Goal: Communication & Community: Answer question/provide support

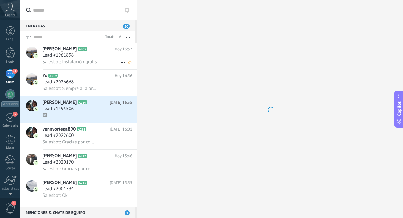
click at [91, 57] on div "Lead #1961898" at bounding box center [88, 55] width 90 height 6
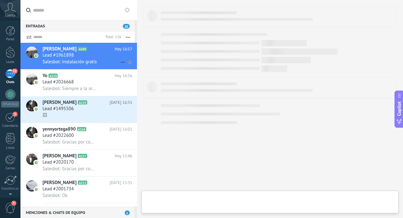
click at [91, 57] on div "Lead #1961898" at bounding box center [88, 55] width 90 height 6
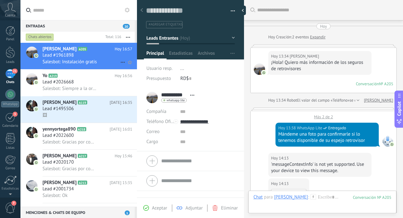
scroll to position [354, 0]
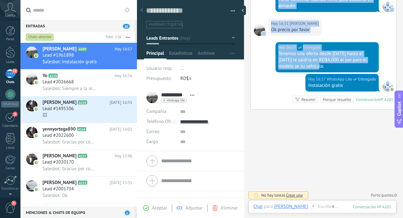
drag, startPoint x: 399, startPoint y: 65, endPoint x: 402, endPoint y: -14, distance: 78.2
click at [402, 0] on html ".abccls-1,.abccls-2{fill-rule:evenodd}.abccls-2{fill:#fff} .abfcls-1{fill:none}…" at bounding box center [201, 109] width 403 height 218
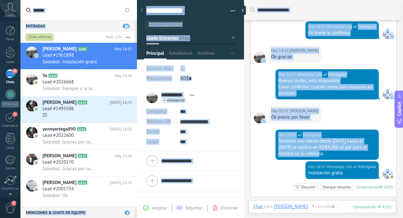
scroll to position [0, 0]
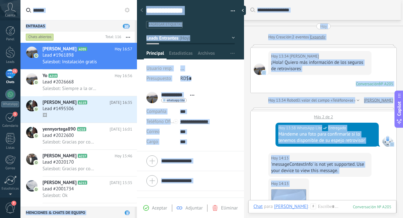
click at [367, 69] on div "¡Hola! Quiero más información de los seguros de retrovisores" at bounding box center [320, 66] width 98 height 13
click at [263, 102] on div at bounding box center [259, 101] width 11 height 6
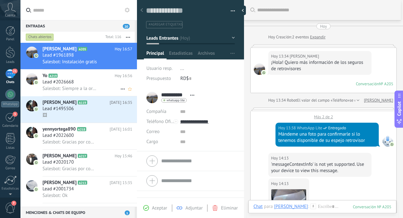
click at [91, 91] on span "Salesbot: Siempre a la orden" at bounding box center [70, 89] width 55 height 6
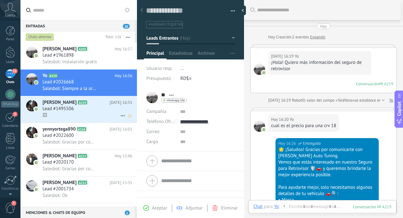
click at [53, 118] on div "🖼" at bounding box center [88, 115] width 90 height 7
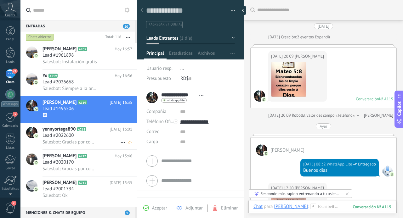
click at [75, 134] on h3 "Lead #2022600" at bounding box center [60, 136] width 34 height 6
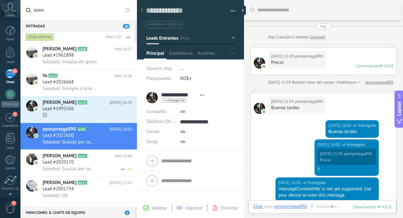
click at [84, 162] on div "Lead #2020170" at bounding box center [88, 162] width 90 height 6
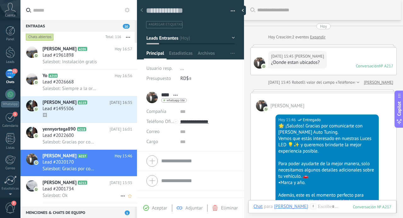
click at [105, 189] on div "Lead #2001734" at bounding box center [88, 189] width 90 height 6
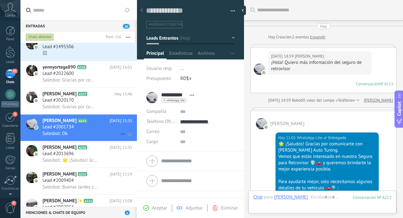
scroll to position [66, 0]
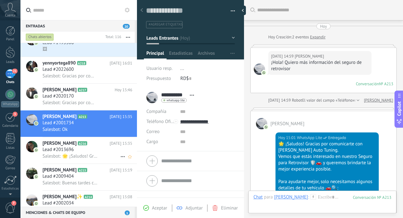
click at [96, 160] on h3 "Salesbot: 🌟 ¡Saludos! Gracias por comunicarte con [PERSON_NAME] Auto Tuning. Ve…" at bounding box center [72, 156] width 58 height 6
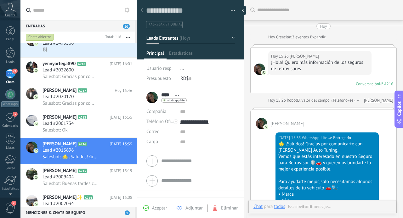
scroll to position [143, 0]
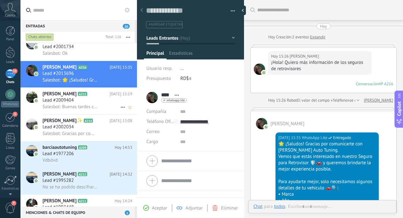
click at [106, 106] on div "Salesbot: Buenas tardes como podemos asistirle?" at bounding box center [88, 107] width 90 height 7
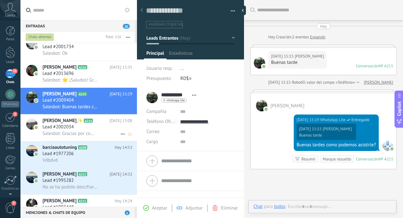
click at [101, 129] on div "Lead #2002034" at bounding box center [88, 127] width 90 height 6
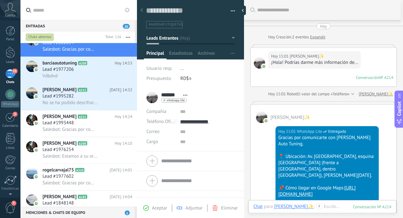
click at [340, 62] on div "¡Hola! Podrías darme más información de..." at bounding box center [314, 63] width 87 height 6
click at [358, 66] on div "[DATE] 15:01 [PERSON_NAME]✨️ ¡Hola! Podrías darme más información de..." at bounding box center [314, 60] width 93 height 18
click at [352, 65] on div "¡Hola! Podrías darme más información de..." at bounding box center [314, 63] width 87 height 6
click at [103, 122] on div "[PERSON_NAME] A211 [DATE] 14:24 Lead #1993448 Salesbot: Gracias por comunicarte…" at bounding box center [90, 124] width 94 height 26
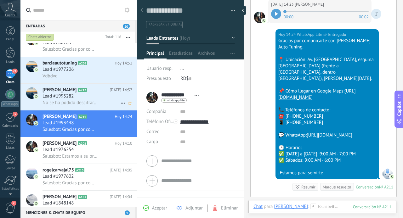
click at [109, 100] on div "Lead #1995282" at bounding box center [88, 96] width 90 height 6
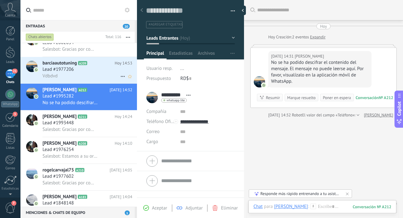
click at [115, 77] on div "Vdbdvd" at bounding box center [88, 76] width 90 height 7
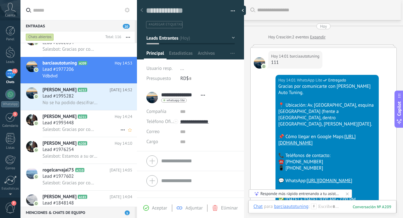
click at [115, 123] on div "Lead #1993448" at bounding box center [88, 123] width 90 height 6
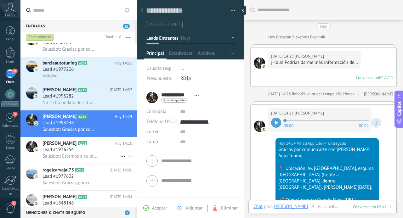
click at [107, 153] on div "Lead #1976254" at bounding box center [88, 150] width 90 height 6
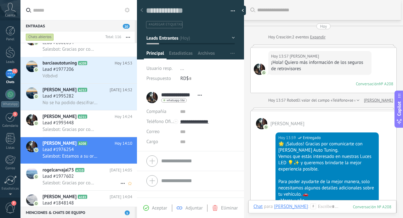
click at [106, 180] on div "Lead #1977602" at bounding box center [88, 177] width 90 height 6
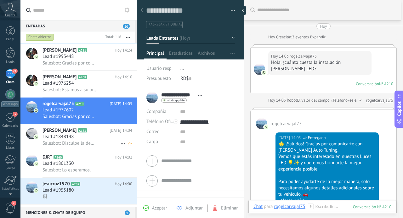
click at [108, 144] on div "Salesbot: Disculpe la demora, lo tenemos disponible confírmeme si va a venir po…" at bounding box center [88, 143] width 90 height 7
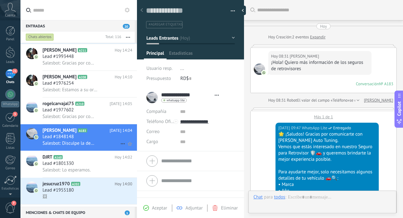
type textarea "**********"
